Goal: Information Seeking & Learning: Find specific fact

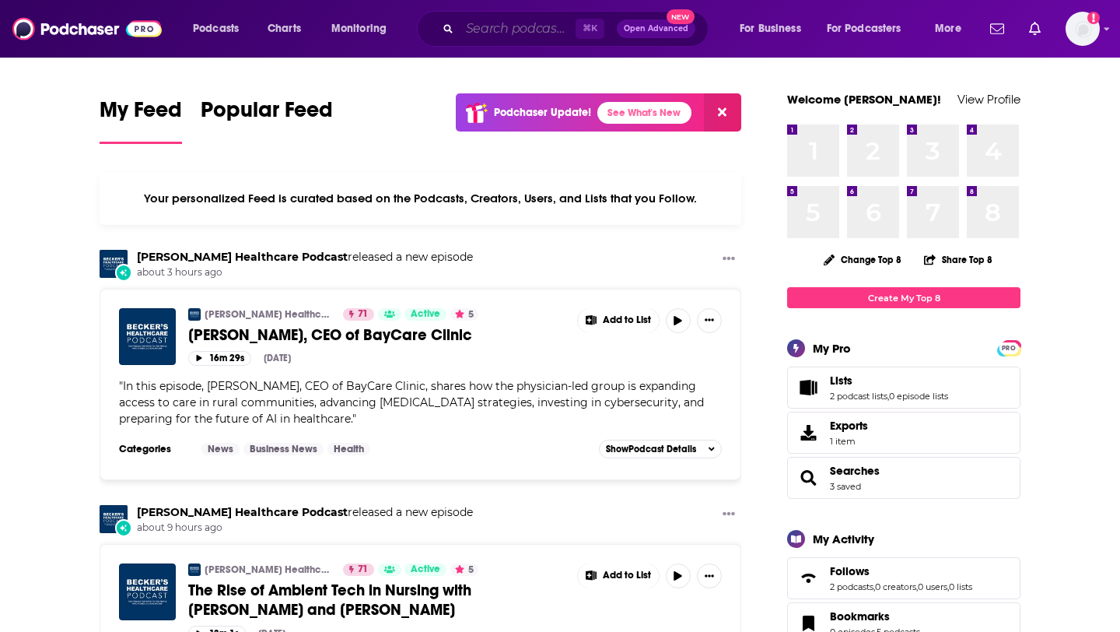
click at [520, 28] on input "Search podcasts, credits, & more..." at bounding box center [518, 28] width 116 height 25
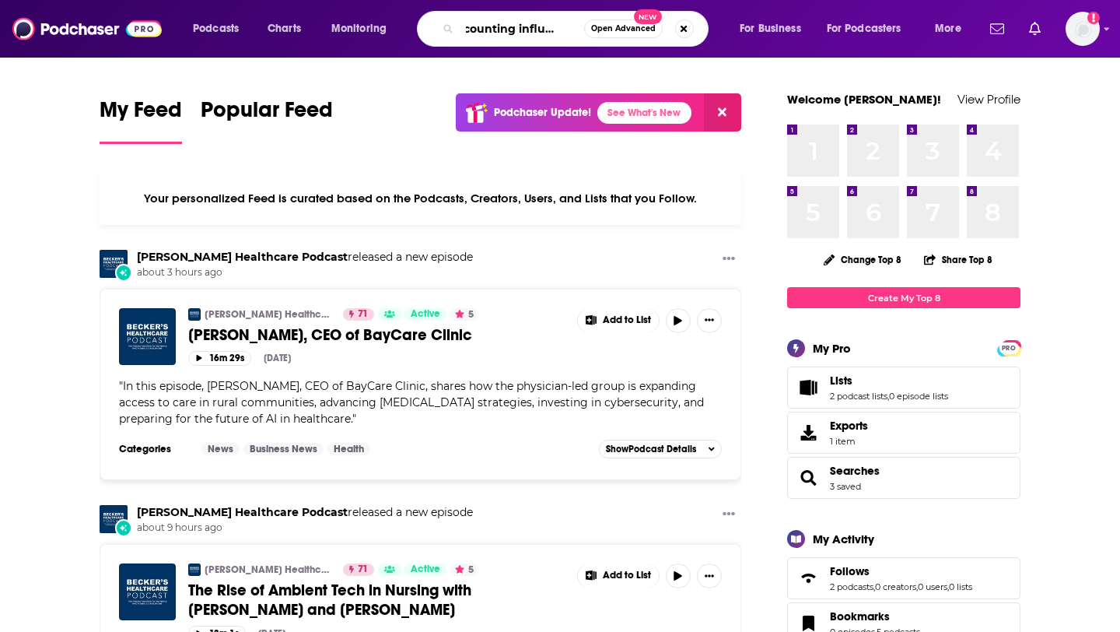
scroll to position [0, 21]
type input "accounting influencers"
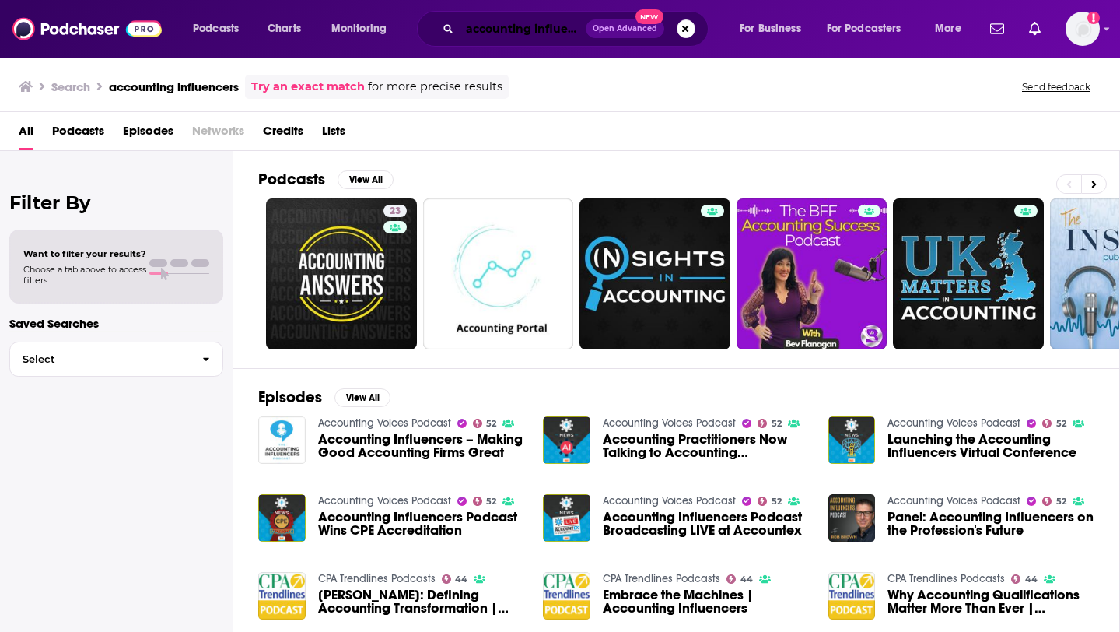
click at [552, 35] on input "accounting influencers" at bounding box center [523, 28] width 126 height 25
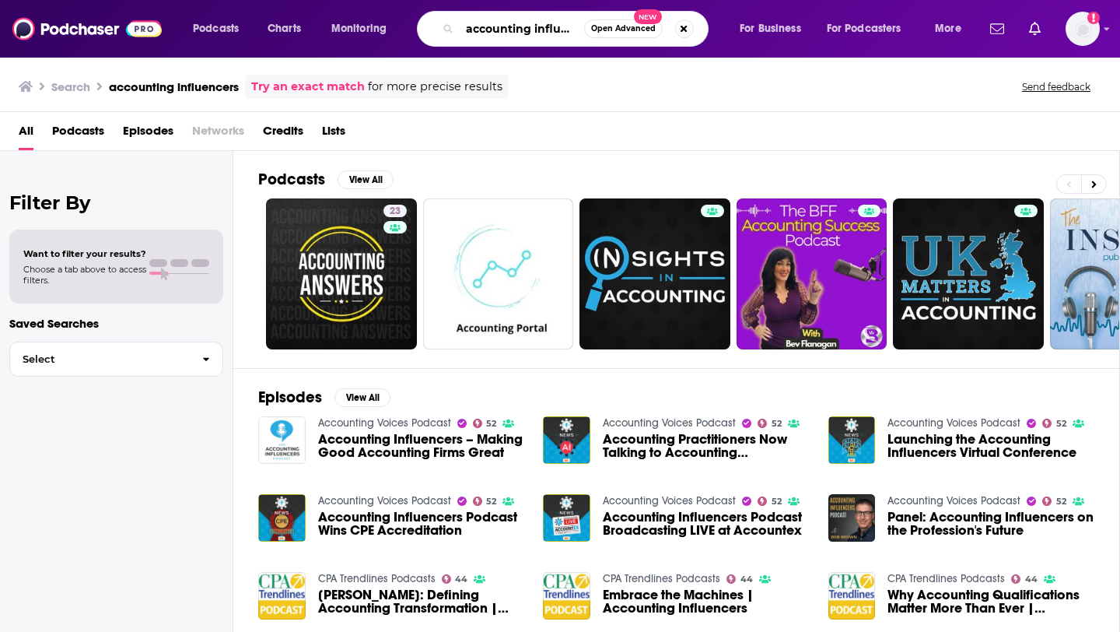
click at [570, 31] on input "accounting influencers" at bounding box center [522, 28] width 124 height 25
drag, startPoint x: 555, startPoint y: 30, endPoint x: 592, endPoint y: 34, distance: 37.5
click at [592, 34] on div "accounting influencers Open Advanced New" at bounding box center [563, 29] width 292 height 36
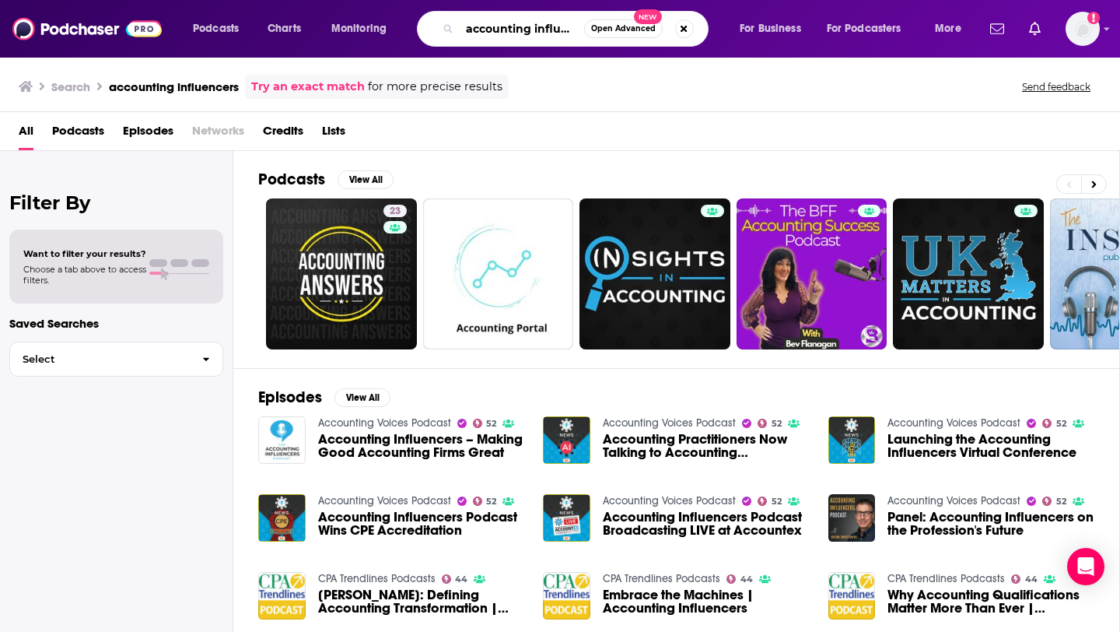
click at [531, 39] on input "accounting influencers" at bounding box center [522, 28] width 124 height 25
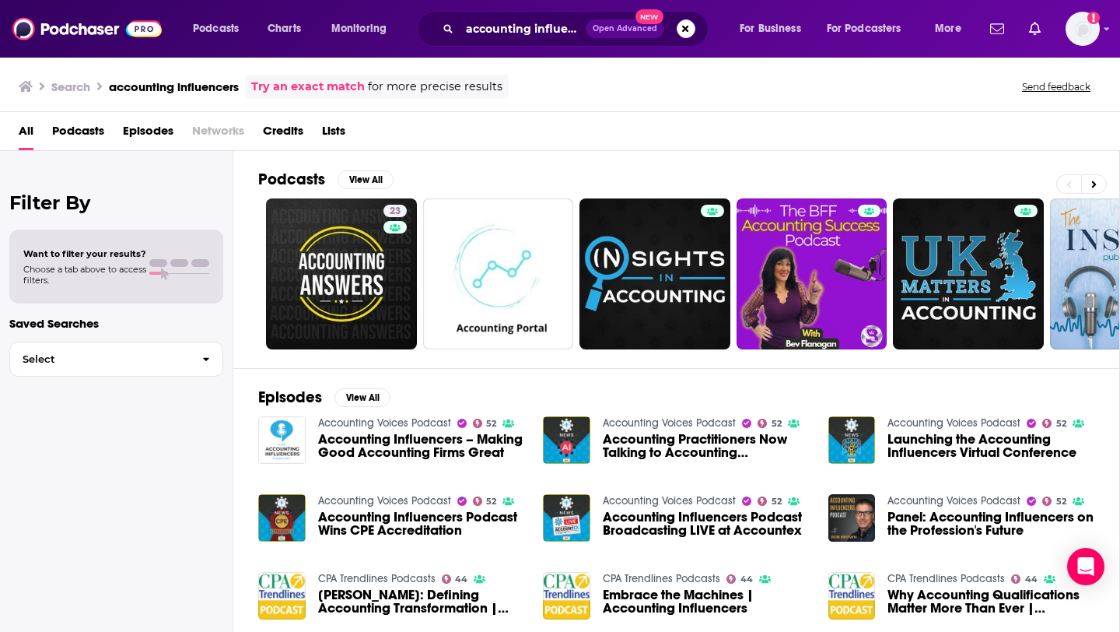
click at [521, 41] on div "accounting influencers Open Advanced New" at bounding box center [563, 29] width 292 height 36
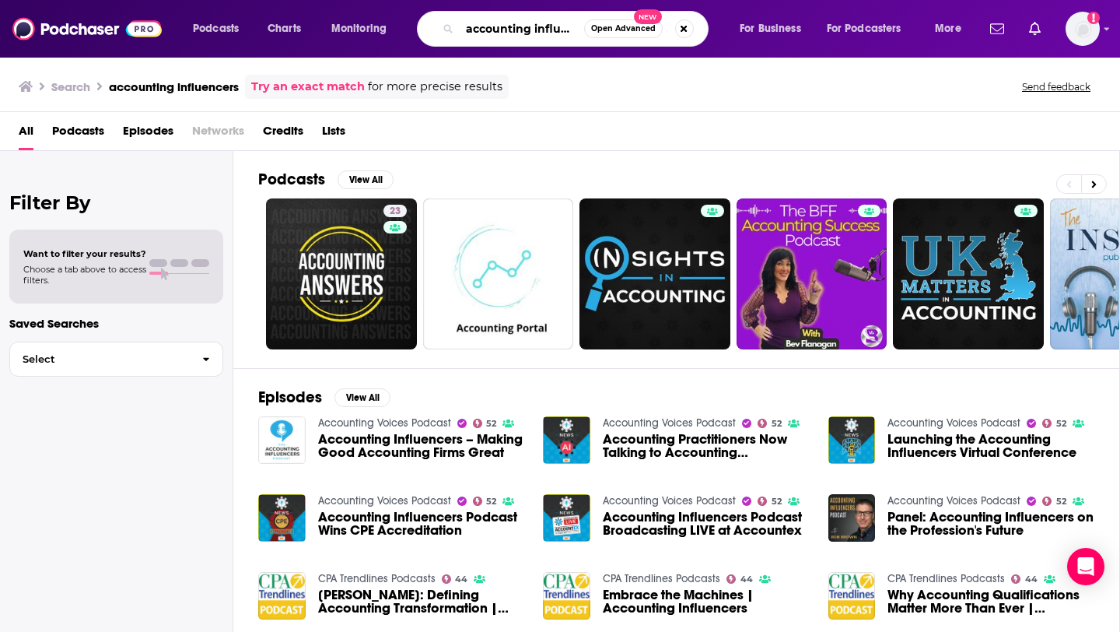
click at [490, 38] on input "accounting influencers" at bounding box center [522, 28] width 124 height 25
drag, startPoint x: 466, startPoint y: 31, endPoint x: 624, endPoint y: 35, distance: 158.0
click at [624, 35] on div "accounting influencers Open Advanced New" at bounding box center [563, 29] width 292 height 36
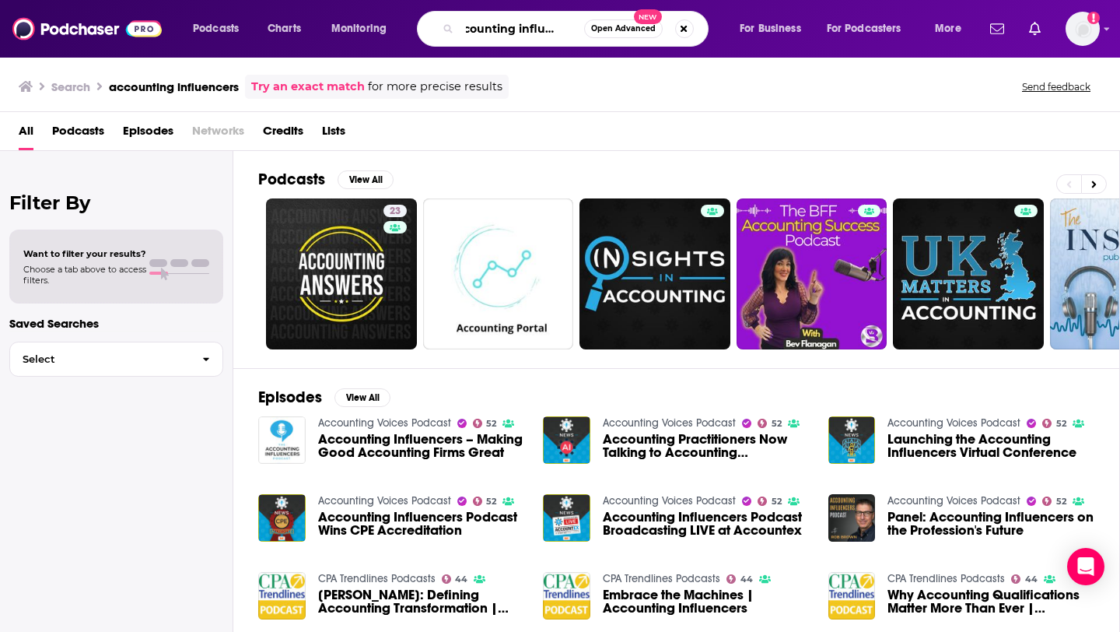
type input "accounting influencers"
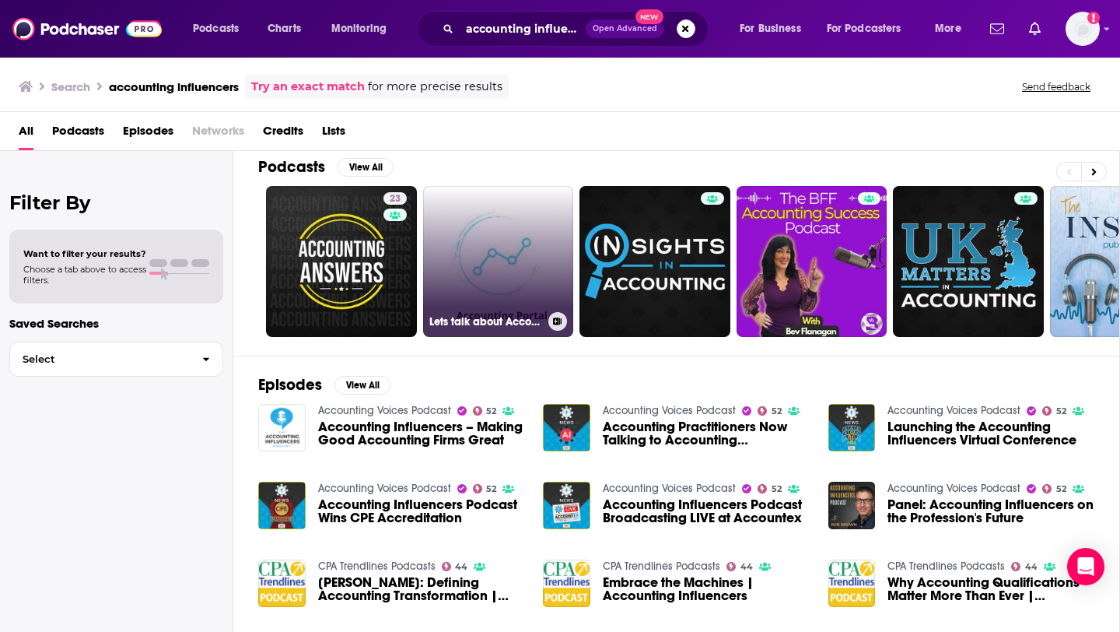
scroll to position [17, 0]
